Goal: Task Accomplishment & Management: Complete application form

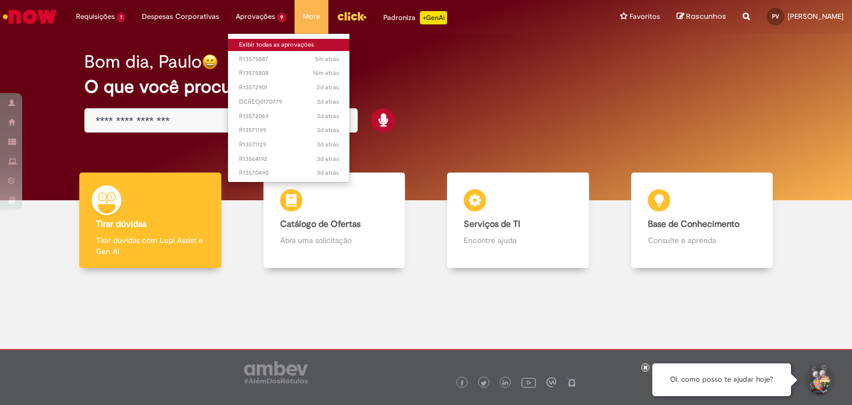
click at [262, 43] on link "Exibir todas as aprovações" at bounding box center [289, 45] width 122 height 12
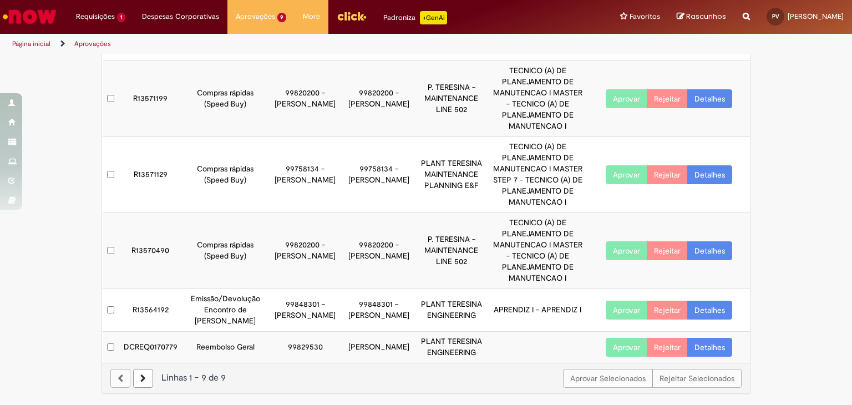
scroll to position [303, 0]
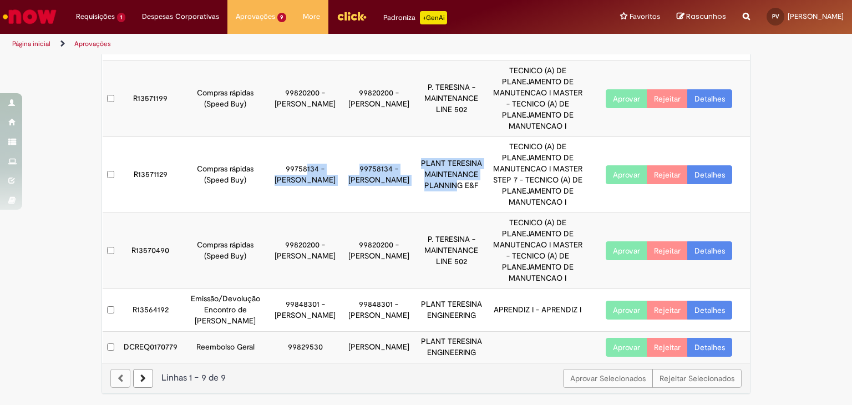
drag, startPoint x: 301, startPoint y: 156, endPoint x: 437, endPoint y: 191, distance: 141.5
click at [437, 191] on tr "R13571129 Compras rápidas (Speed Buy) 99758134 - [PERSON_NAME] 99758134 - [PERS…" at bounding box center [427, 175] width 648 height 76
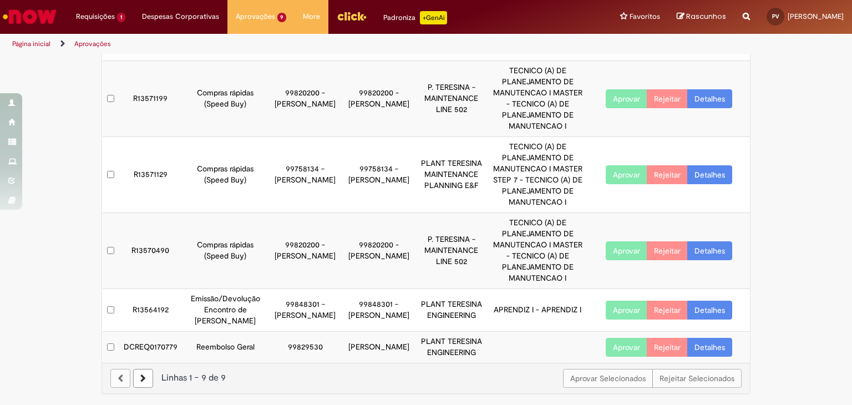
click at [546, 167] on td "TECNICO (A) DE PLANEJAMENTO DE MANUTENCAO I MASTER STEP 7 - TECNICO (A) DE PLAN…" at bounding box center [537, 175] width 100 height 76
click at [719, 165] on link "Detalhes" at bounding box center [709, 174] width 45 height 19
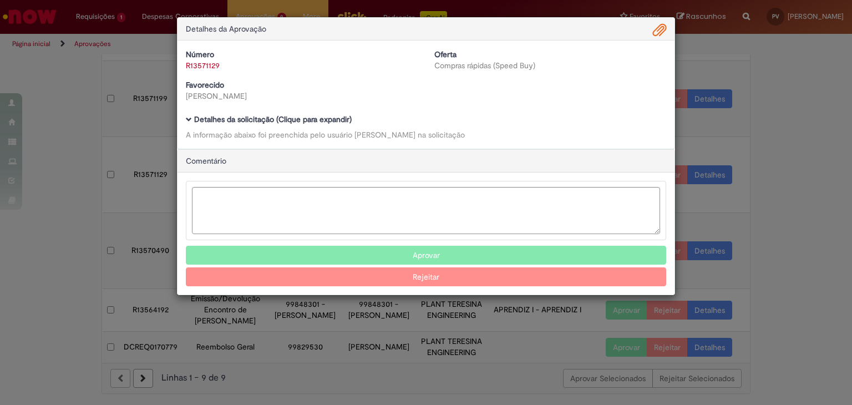
click at [196, 68] on link "R13571129" at bounding box center [203, 65] width 34 height 10
click at [237, 40] on link "Clique aqui" at bounding box center [239, 37] width 38 height 10
click at [242, 38] on link "Clique aqui" at bounding box center [240, 37] width 38 height 10
click at [254, 37] on link "Clique aqui" at bounding box center [240, 37] width 38 height 10
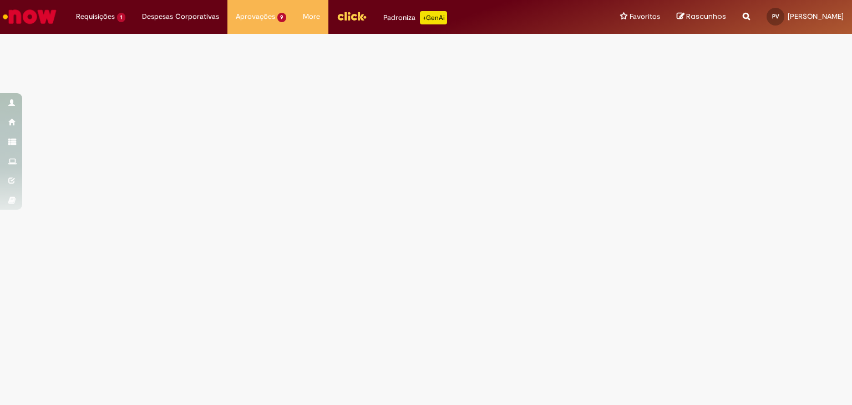
select select "*"
select select "*********"
select select "**********"
select select "*******"
select select "**********"
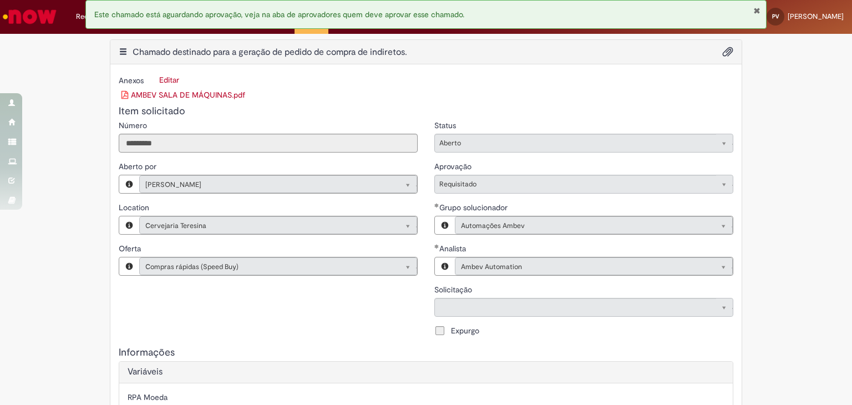
click at [205, 94] on link "AMBEV SALA DE MÁQUINAS.pdf" at bounding box center [183, 95] width 124 height 10
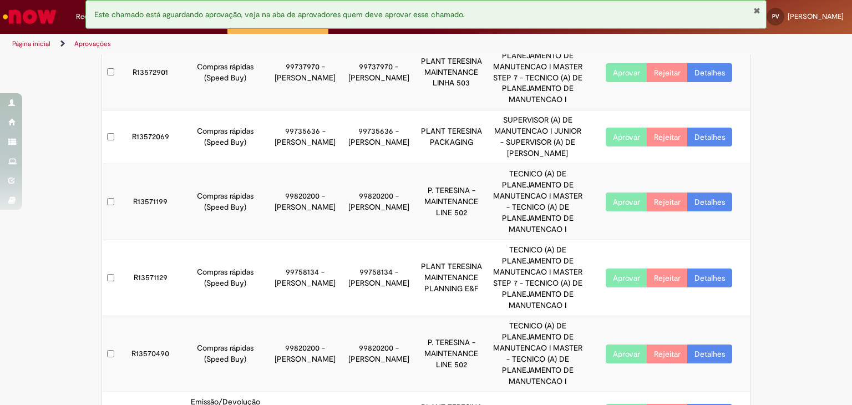
scroll to position [197, 0]
click at [619, 280] on button "Aprovar" at bounding box center [626, 277] width 42 height 19
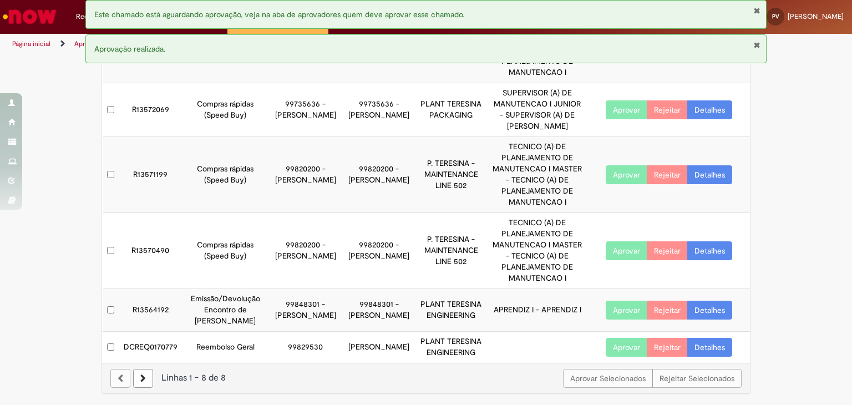
scroll to position [256, 0]
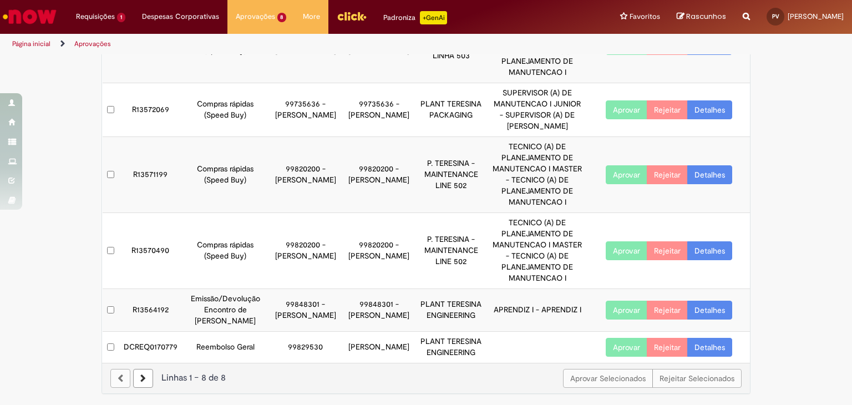
click at [710, 338] on link "Detalhes" at bounding box center [709, 347] width 45 height 19
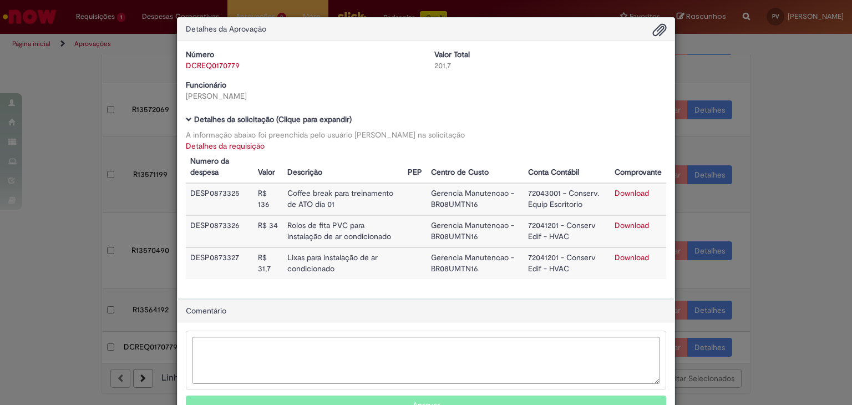
click at [708, 339] on div "Detalhes da Aprovação Número DCREQ0170779 Valor Total 201,7 Funcionário [PERSON…" at bounding box center [426, 202] width 852 height 405
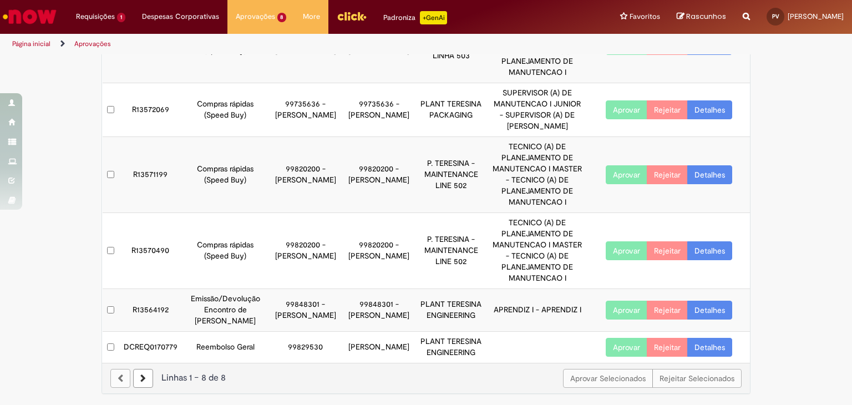
click at [708, 339] on link "Detalhes" at bounding box center [709, 347] width 45 height 19
click at [149, 333] on td "DCREQ0170779" at bounding box center [150, 347] width 63 height 31
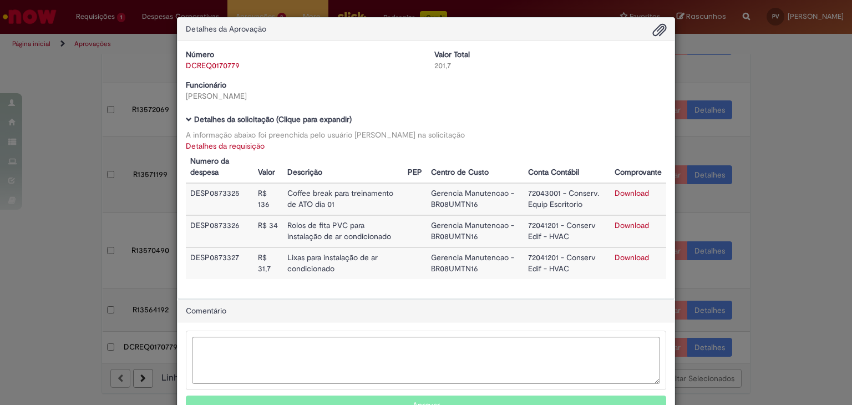
click at [42, 313] on div "Detalhes da Aprovação Número DCREQ0170779 Valor Total 201,7 Funcionário [PERSON…" at bounding box center [426, 202] width 852 height 405
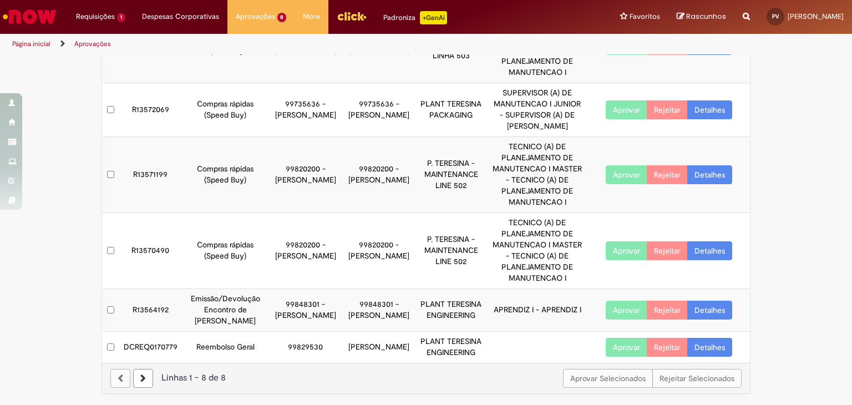
click at [624, 338] on button "Aprovar" at bounding box center [626, 347] width 42 height 19
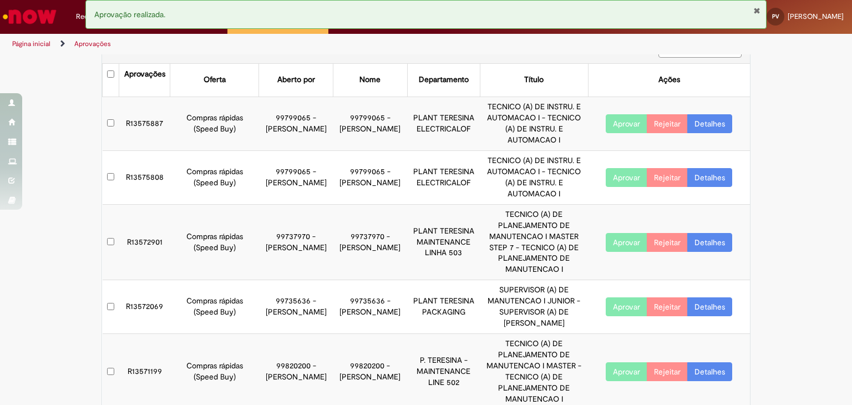
scroll to position [27, 0]
